Goal: Task Accomplishment & Management: Manage account settings

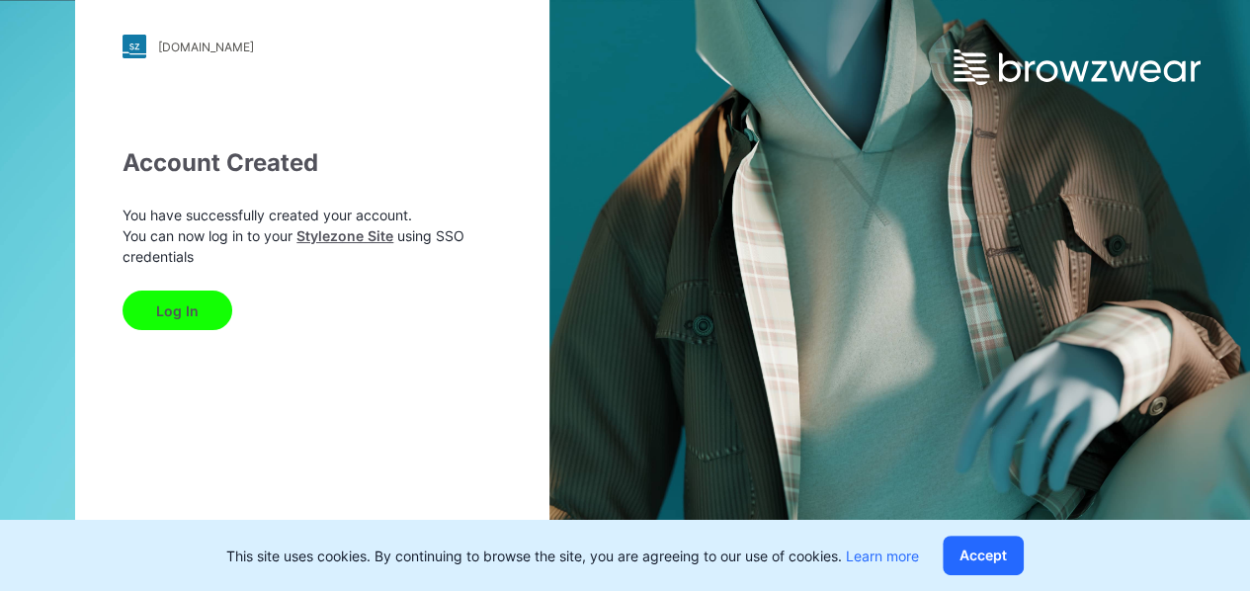
click at [185, 312] on button "Log In" at bounding box center [178, 311] width 110 height 40
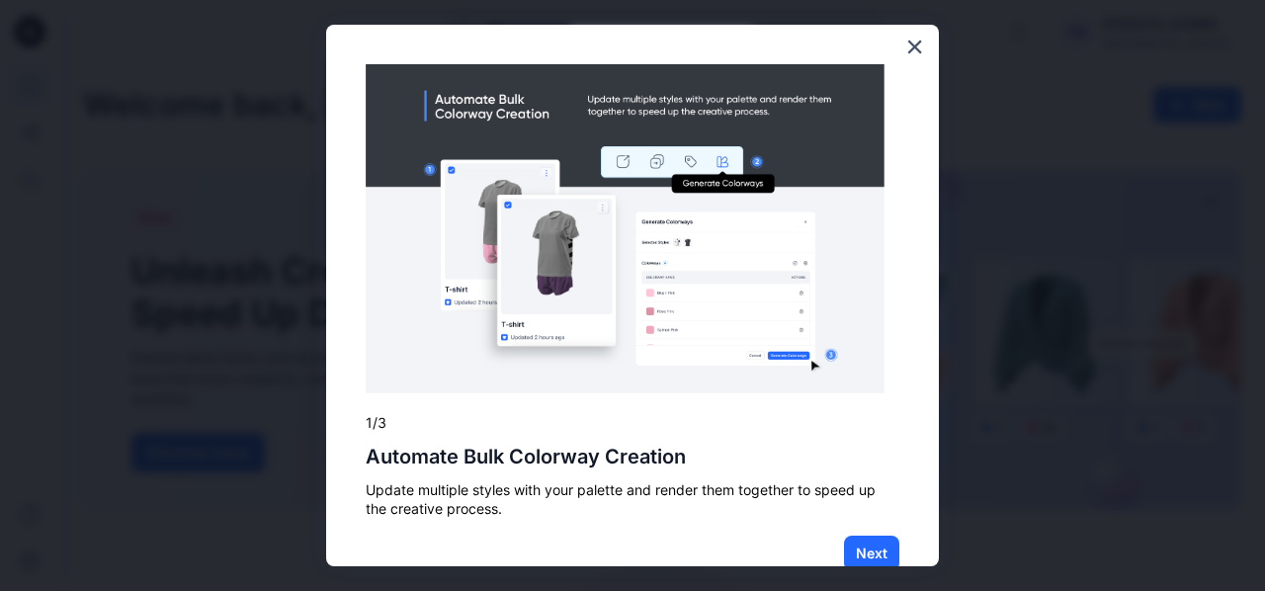
scroll to position [44, 0]
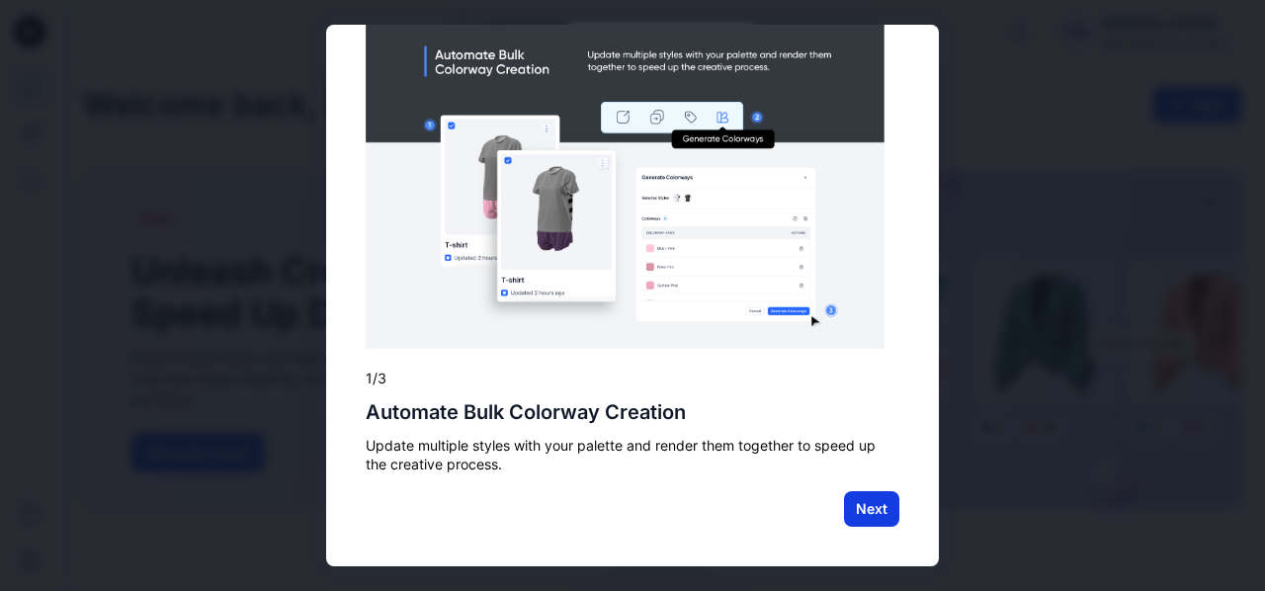
click at [850, 499] on button "Next" at bounding box center [871, 509] width 55 height 36
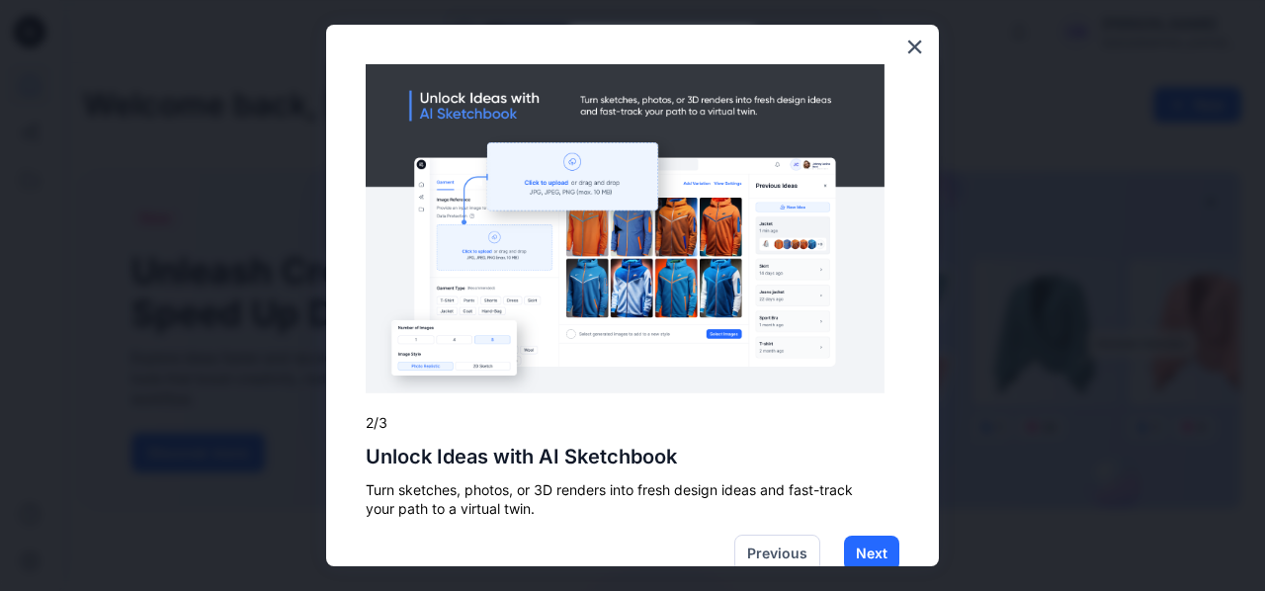
scroll to position [43, 0]
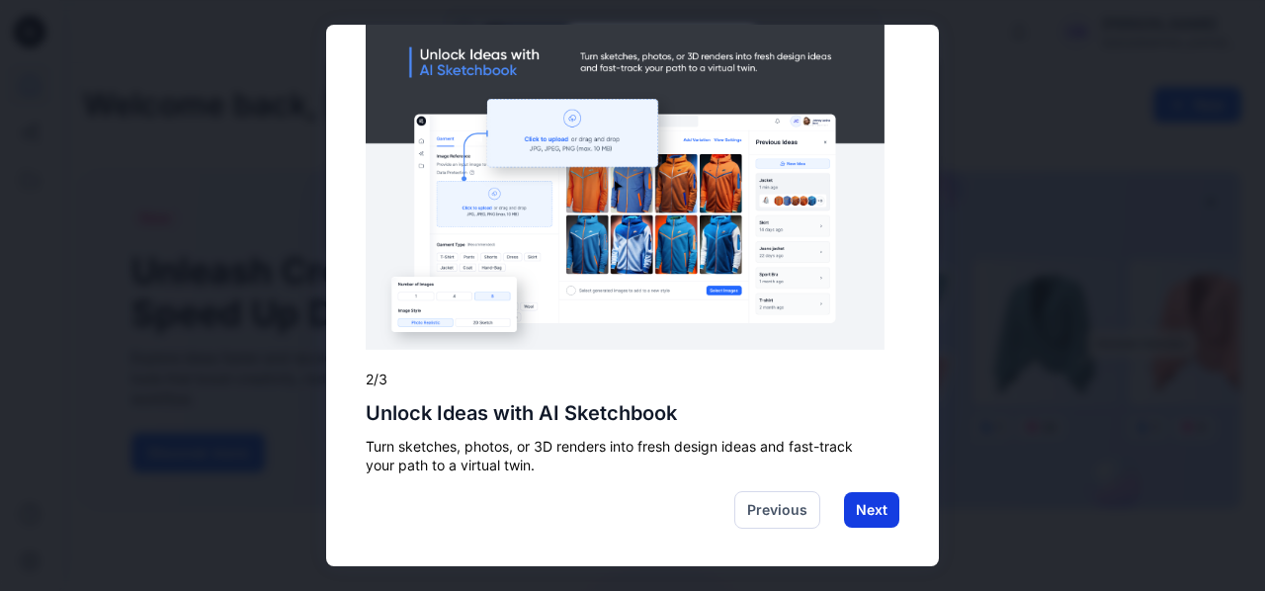
click at [856, 501] on button "Next" at bounding box center [871, 510] width 55 height 36
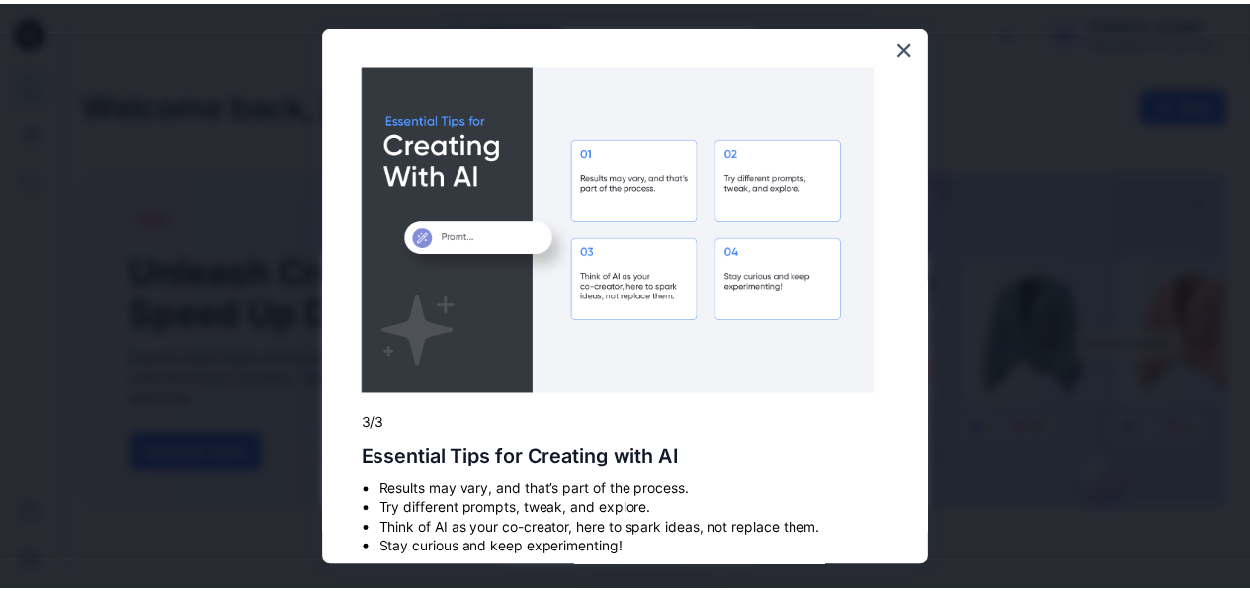
scroll to position [82, 0]
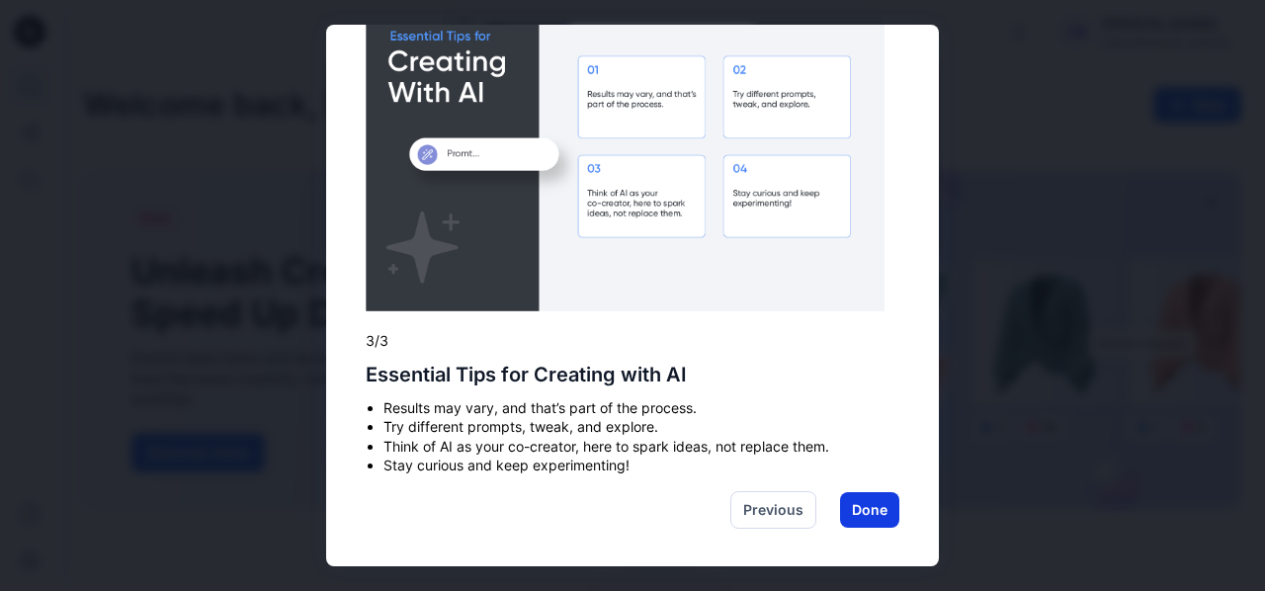
click at [863, 517] on button "Done" at bounding box center [869, 510] width 59 height 36
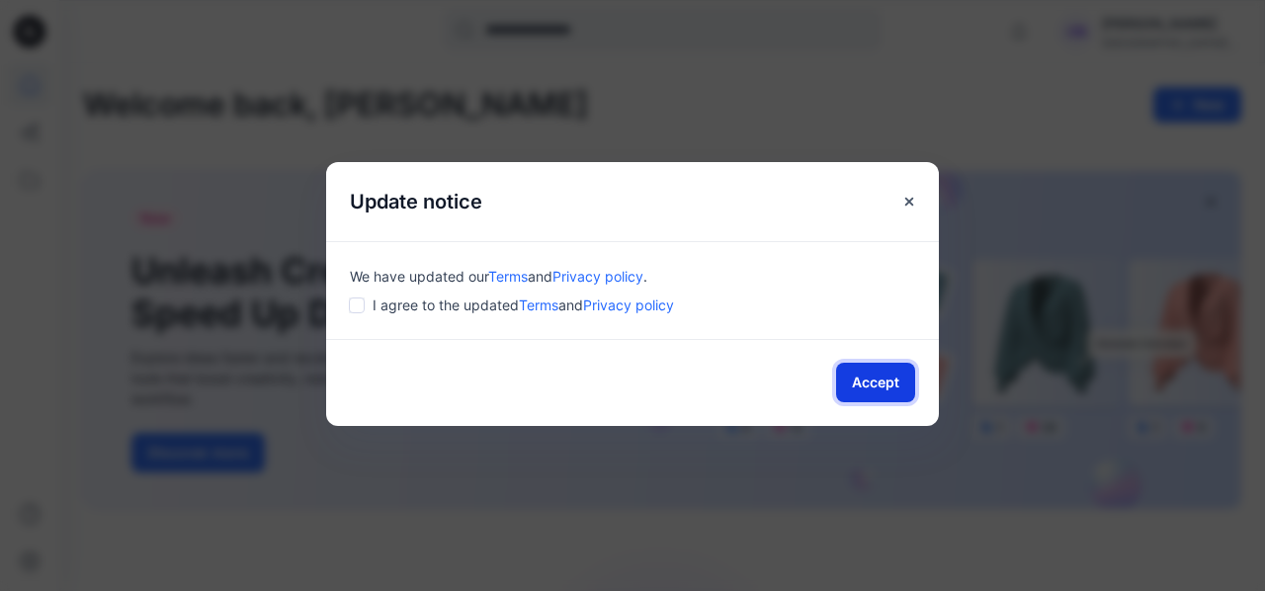
click at [850, 372] on button "Accept" at bounding box center [875, 383] width 79 height 40
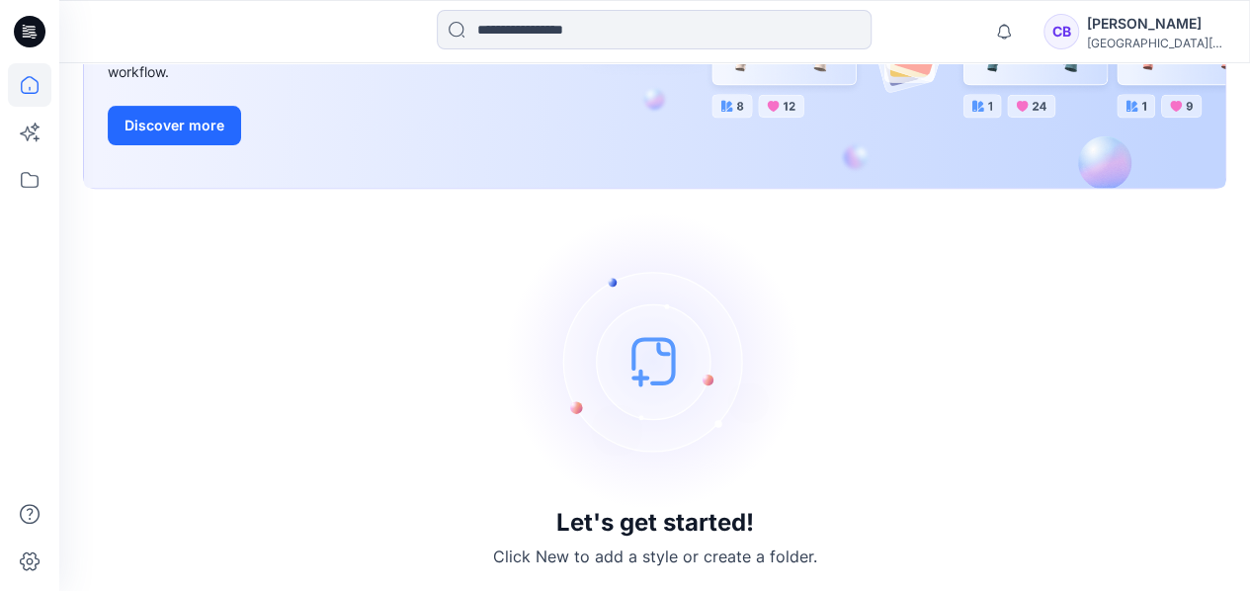
scroll to position [0, 0]
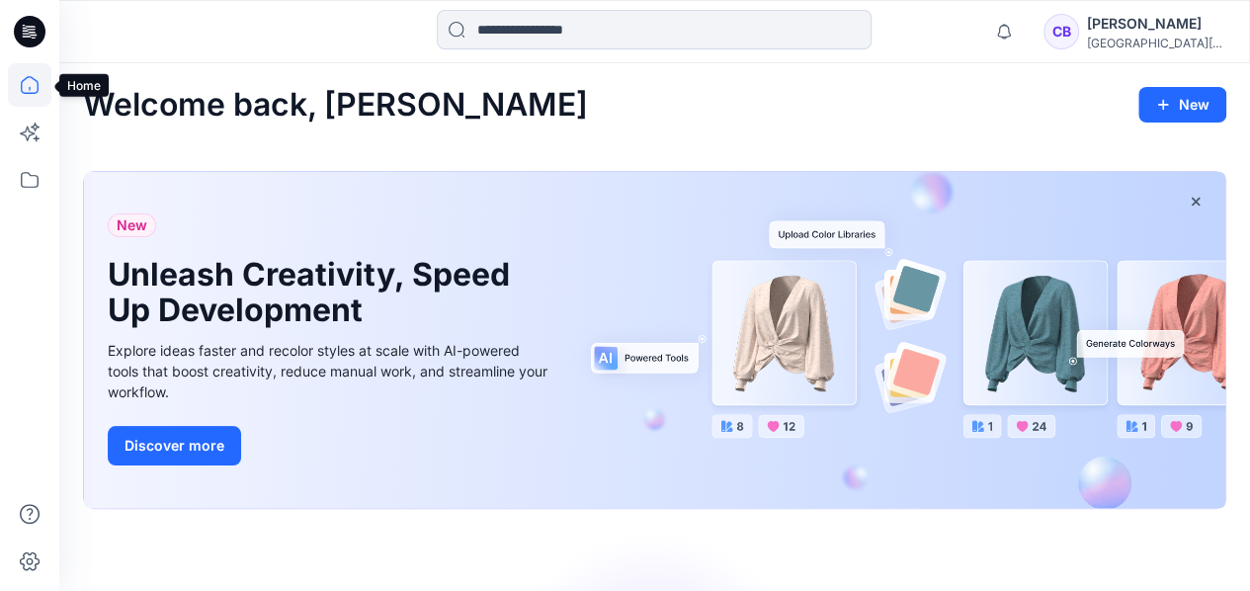
click at [30, 86] on icon at bounding box center [29, 84] width 43 height 43
click at [28, 177] on icon at bounding box center [29, 179] width 43 height 43
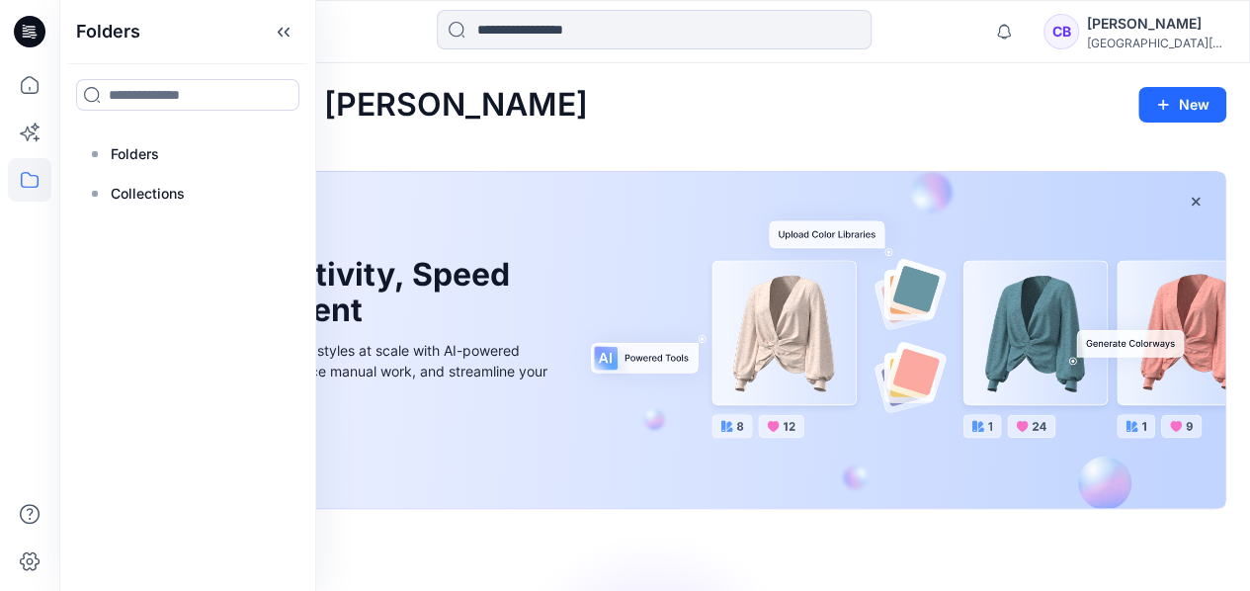
click at [36, 35] on icon at bounding box center [33, 35] width 7 height 1
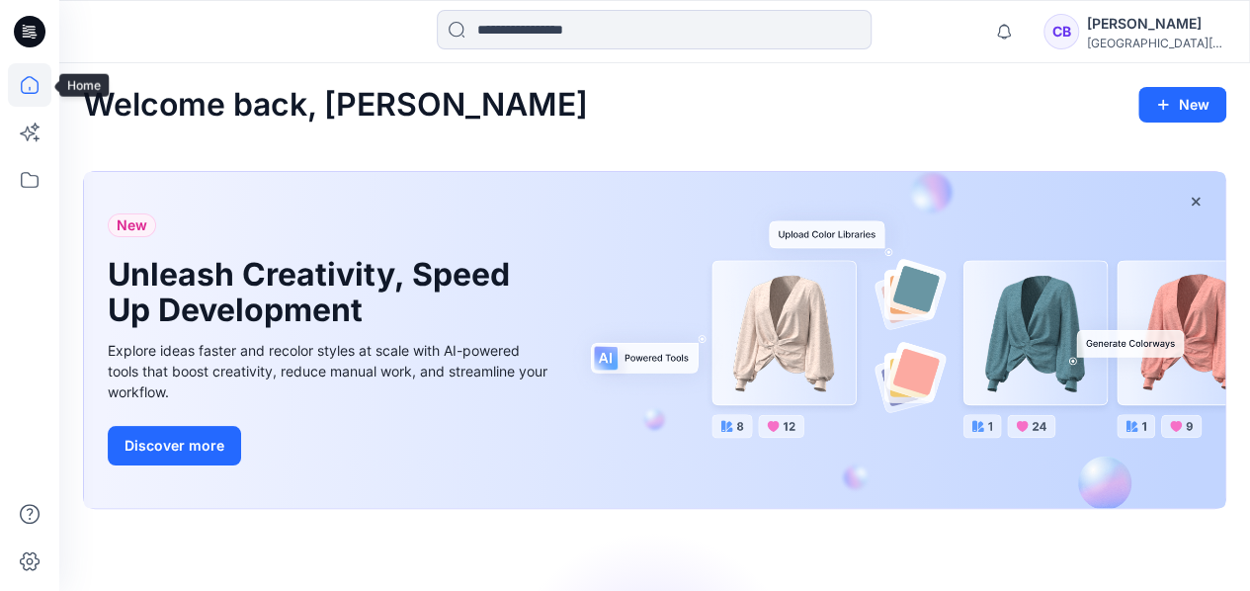
click at [32, 98] on icon at bounding box center [29, 84] width 43 height 43
click at [33, 126] on icon at bounding box center [35, 127] width 9 height 9
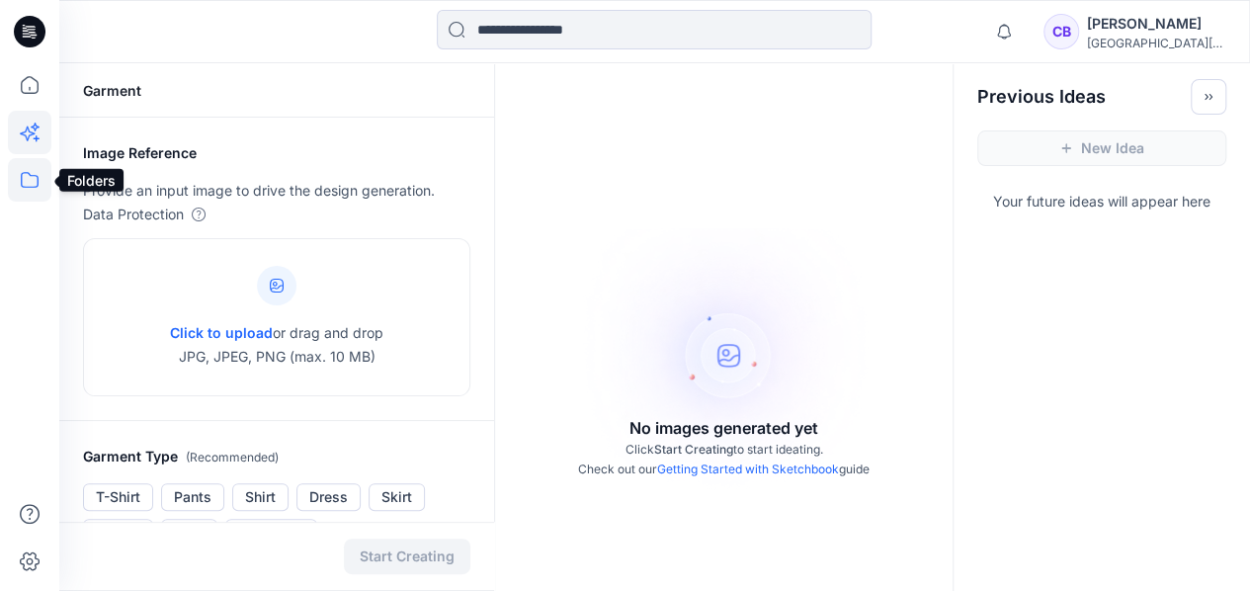
click at [32, 179] on icon at bounding box center [29, 179] width 43 height 43
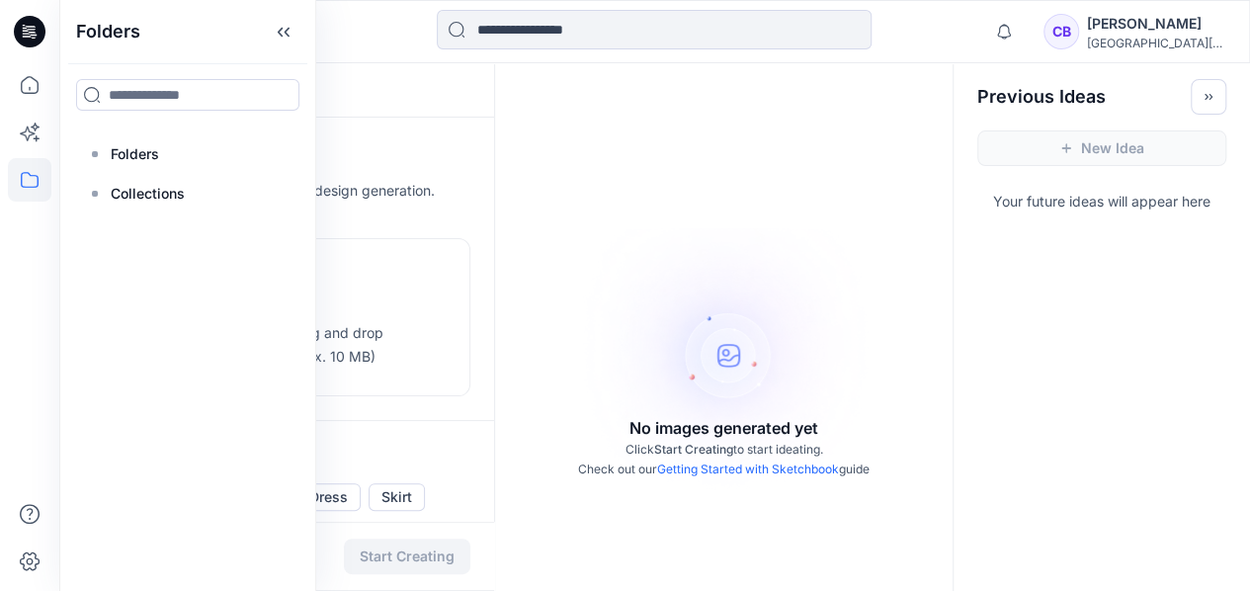
click at [1142, 38] on div "[GEOGRAPHIC_DATA][US_STATE]" at bounding box center [1156, 43] width 138 height 15
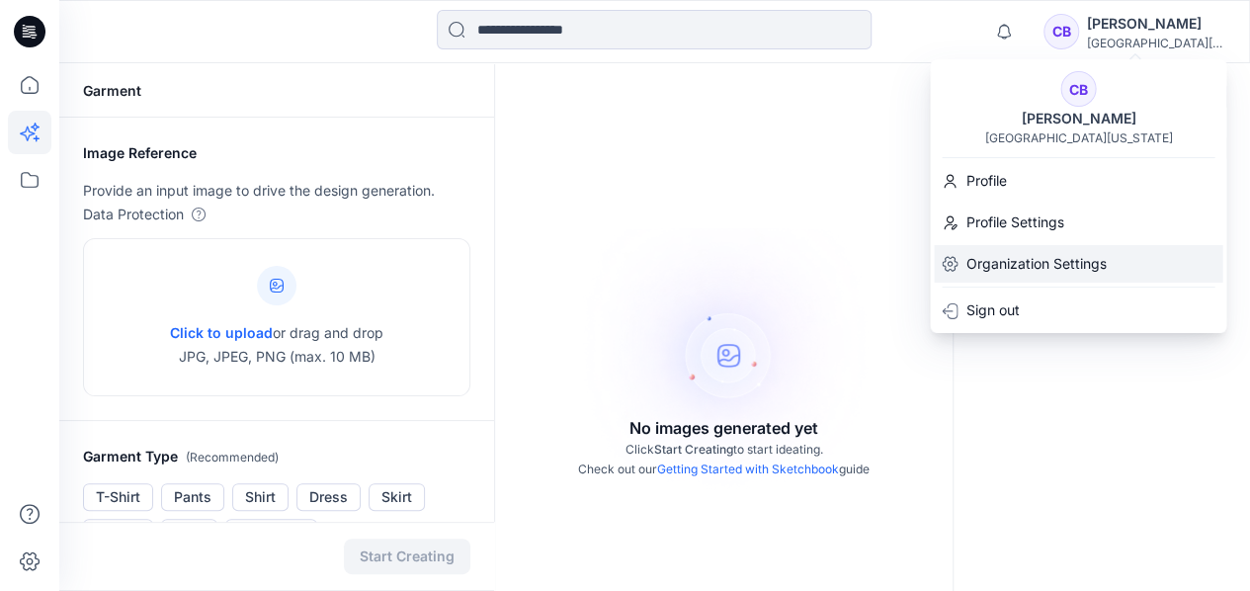
click at [1056, 262] on p "Organization Settings" at bounding box center [1036, 264] width 140 height 24
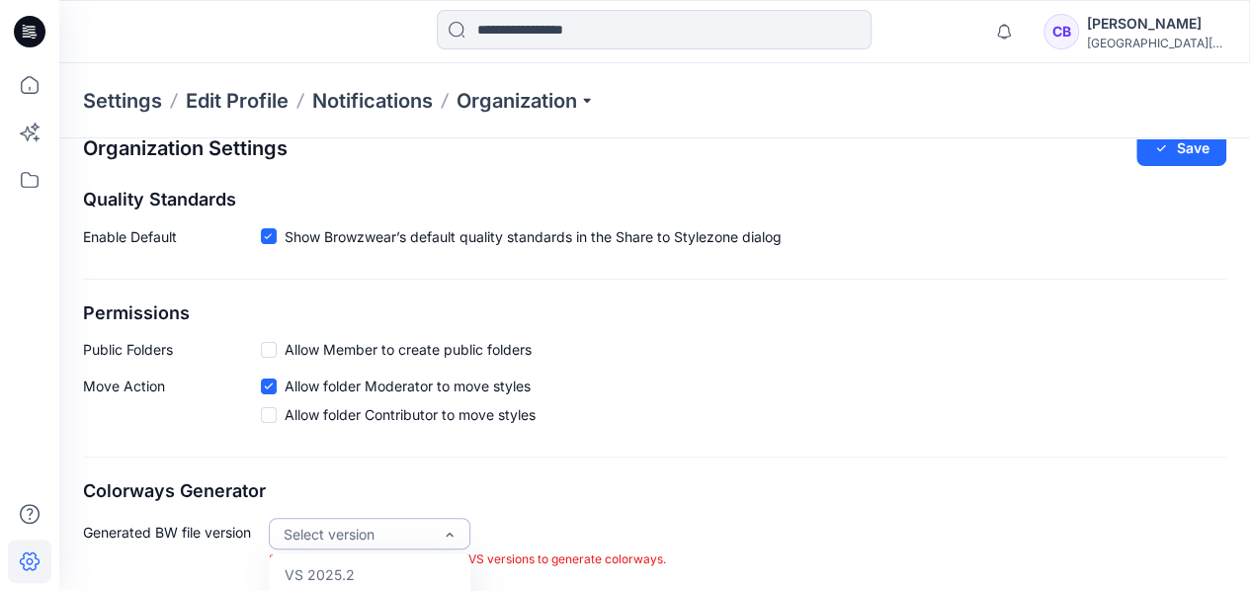
scroll to position [138, 0]
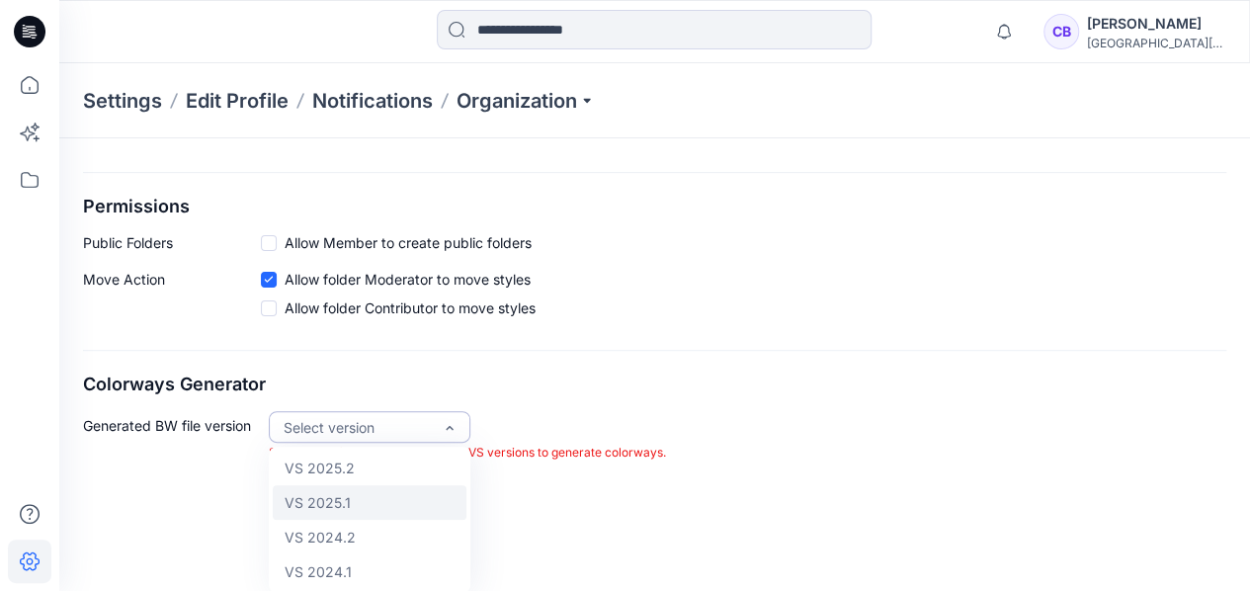
click at [367, 507] on div "VS 2025.1" at bounding box center [370, 502] width 194 height 35
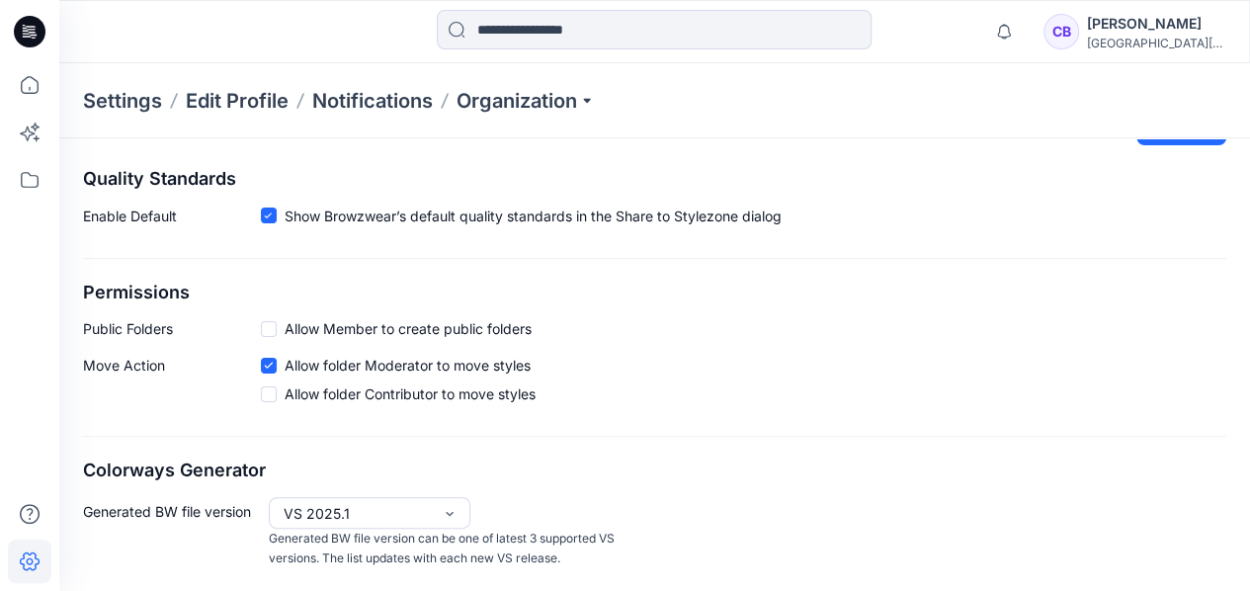
scroll to position [0, 0]
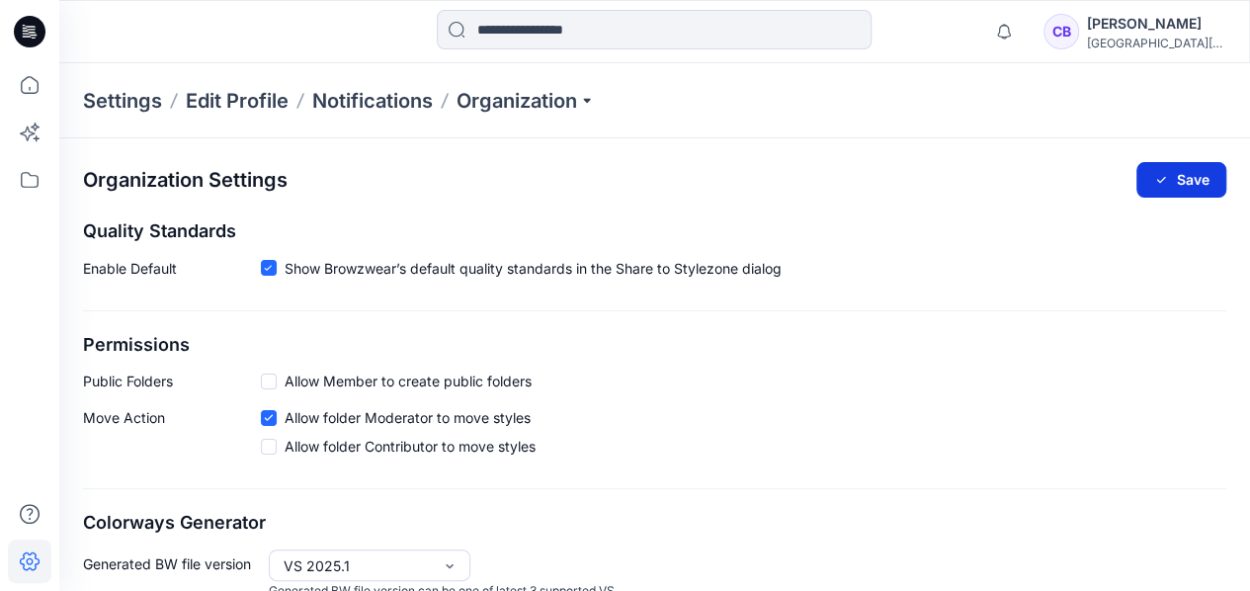
click at [1191, 187] on button "Save" at bounding box center [1181, 180] width 90 height 36
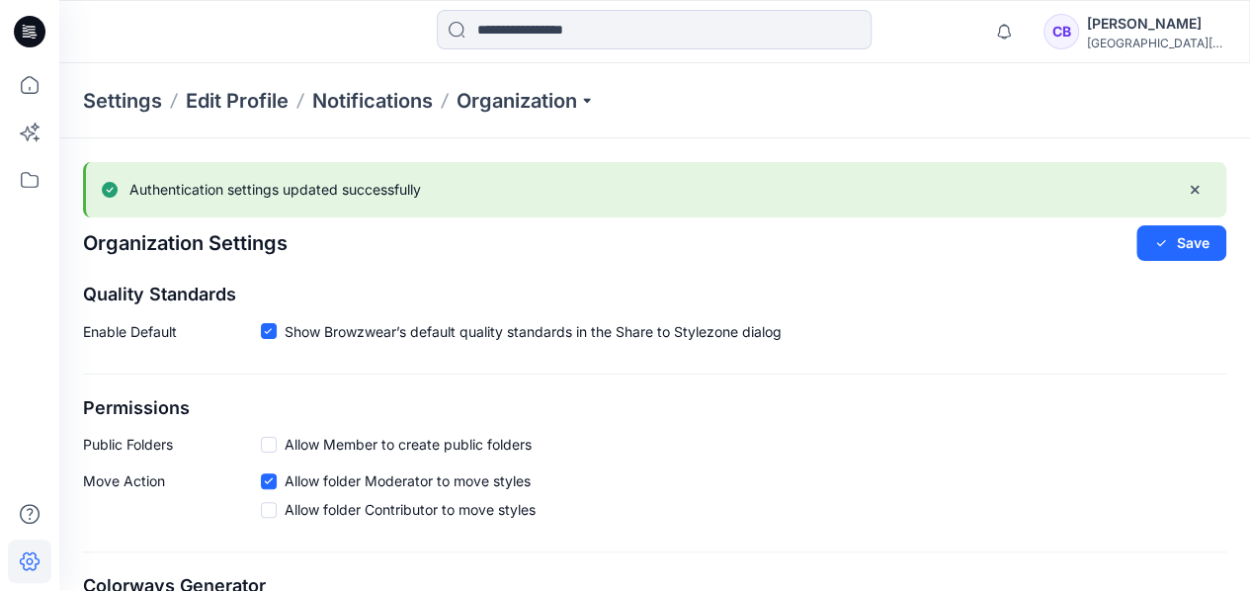
click at [1069, 29] on div "CB" at bounding box center [1062, 32] width 36 height 36
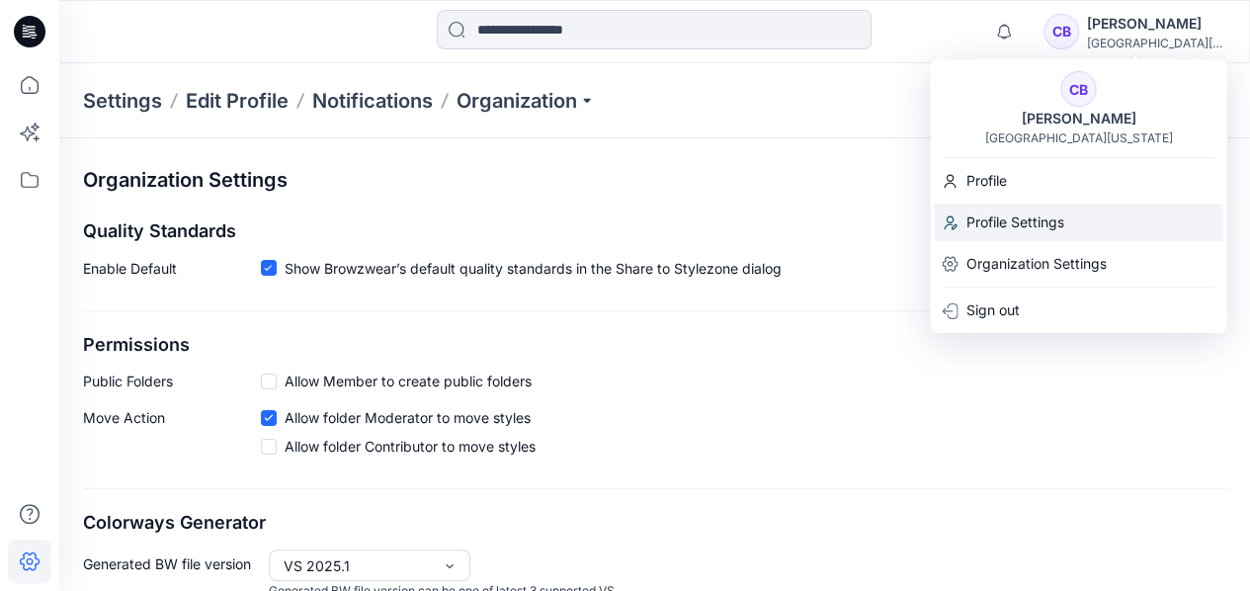
click at [1048, 225] on p "Profile Settings" at bounding box center [1015, 223] width 98 height 38
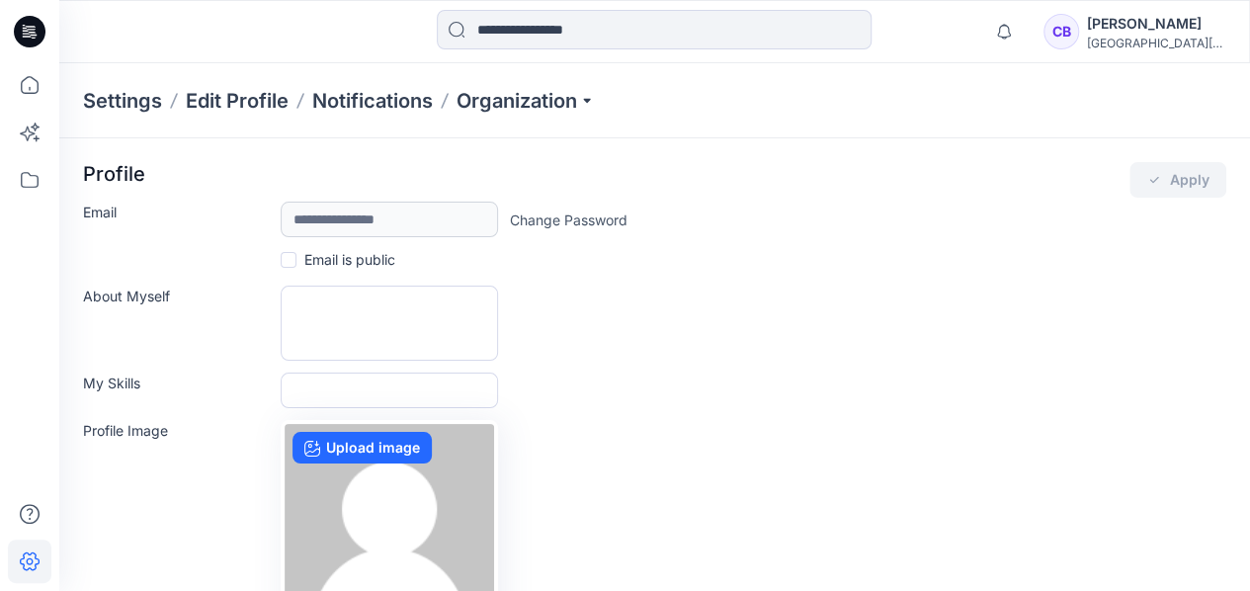
click at [1171, 31] on div "[PERSON_NAME]" at bounding box center [1156, 24] width 138 height 24
click at [807, 242] on div "**********" at bounding box center [654, 399] width 1143 height 475
